Goal: Task Accomplishment & Management: Use online tool/utility

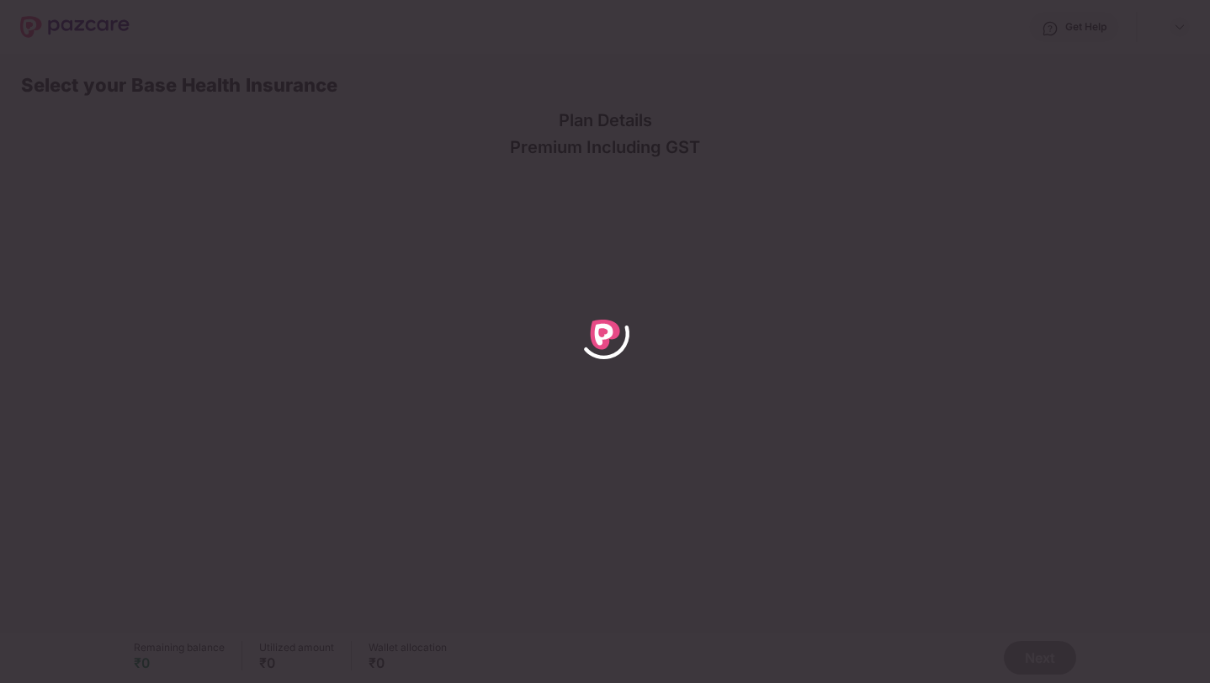
drag, startPoint x: 604, startPoint y: 338, endPoint x: 680, endPoint y: 300, distance: 84.3
click at [680, 148] on div at bounding box center [605, 341] width 1210 height 683
drag, startPoint x: 618, startPoint y: 327, endPoint x: 662, endPoint y: 226, distance: 110.4
click at [662, 148] on div at bounding box center [605, 341] width 1210 height 683
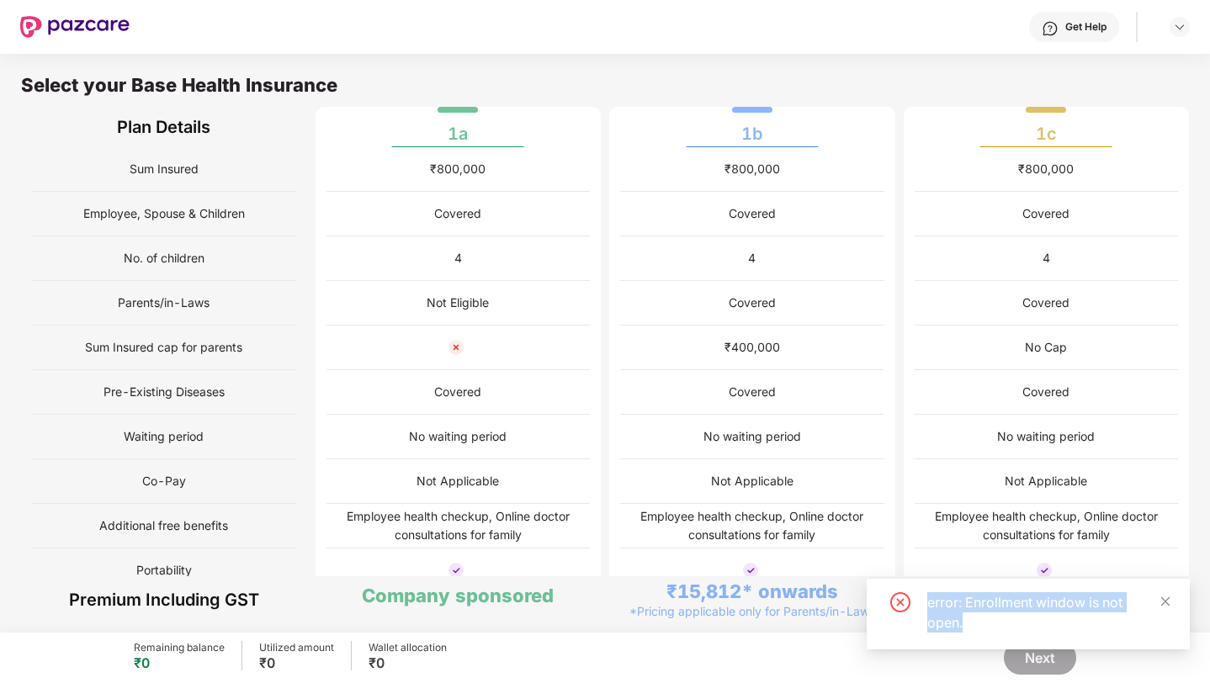
drag, startPoint x: 926, startPoint y: 605, endPoint x: 993, endPoint y: 628, distance: 71.1
click at [993, 148] on div "error: Enrollment window is not open." at bounding box center [1028, 613] width 283 height 40
click at [993, 148] on div "error: Enrollment window is not open." at bounding box center [1049, 613] width 242 height 40
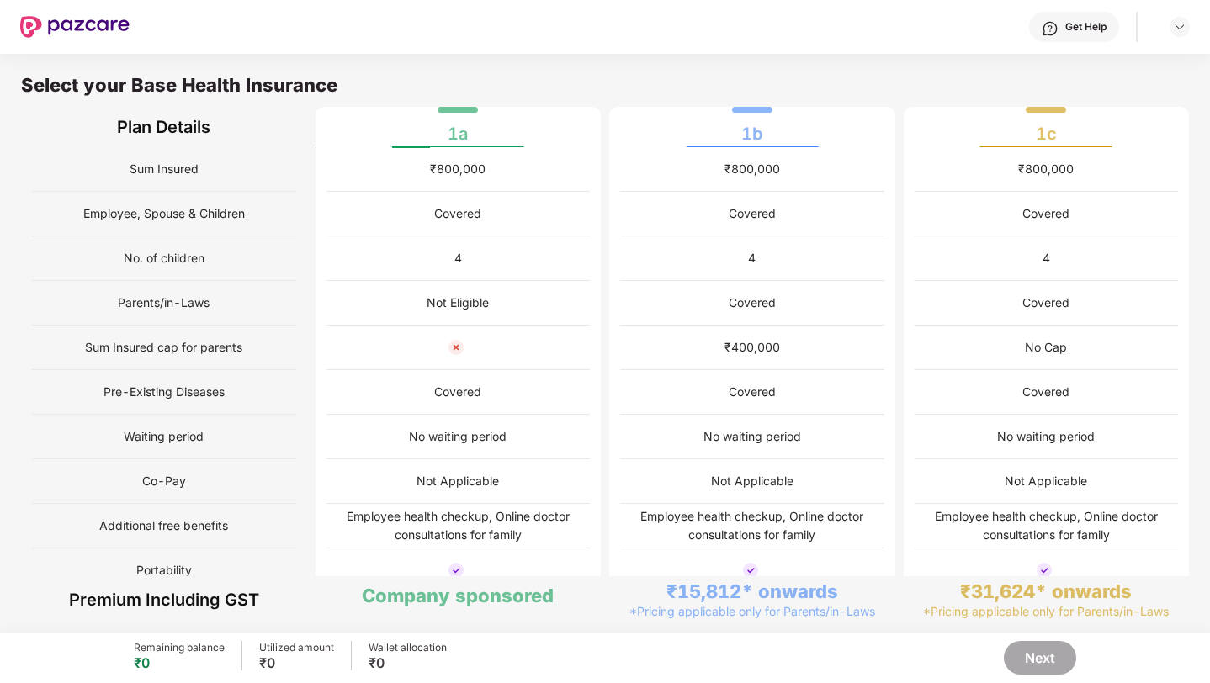
click at [739, 82] on div "Select your Base Health Insurance" at bounding box center [605, 90] width 1168 height 34
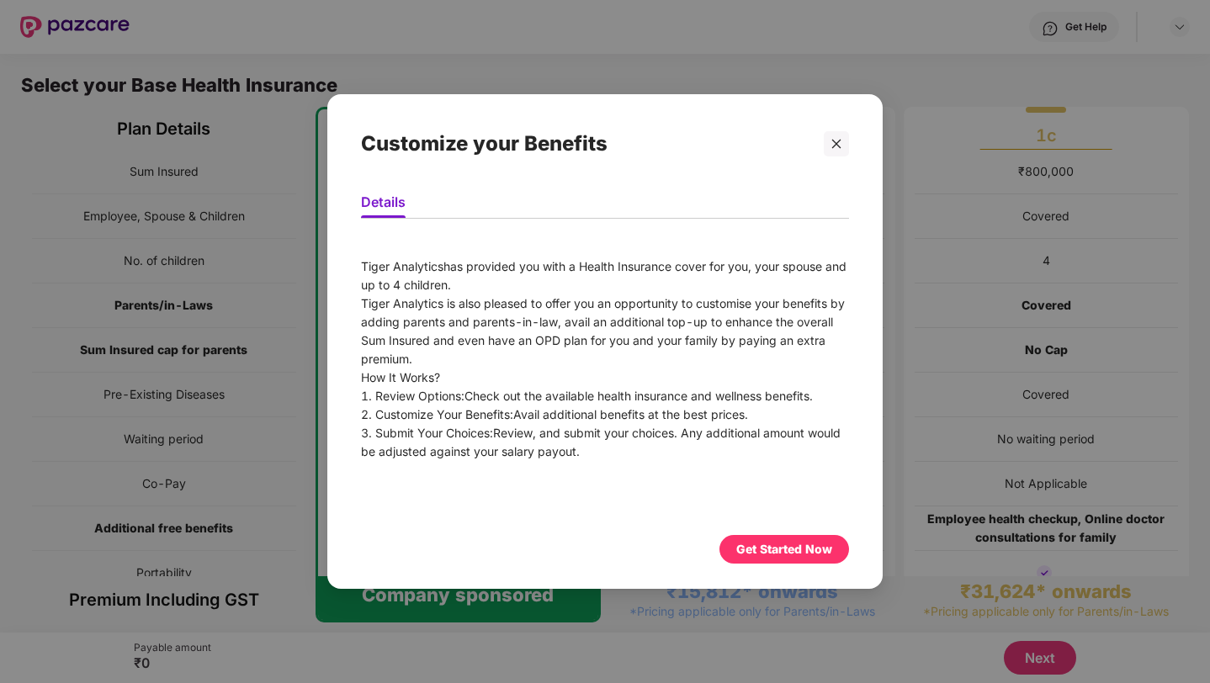
click at [561, 125] on div "Customize your Benefits Details Tiger Analytics has provided you with a Health …" at bounding box center [605, 341] width 556 height 495
